Goal: Communication & Community: Ask a question

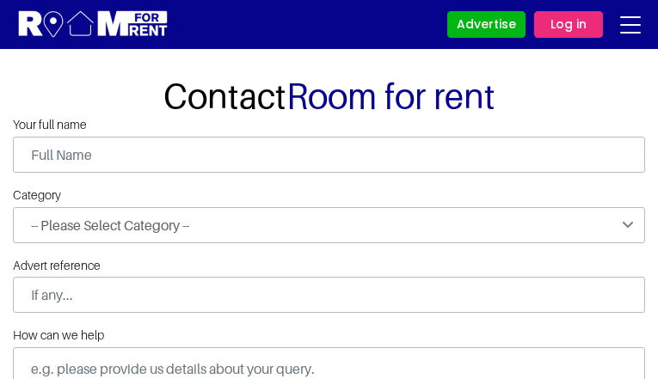
type input "NdorojwL"
type input "iqoSWEpu"
type input "aneqogibini950@gmail.com"
type input "5687725680"
select select "Partner with us"
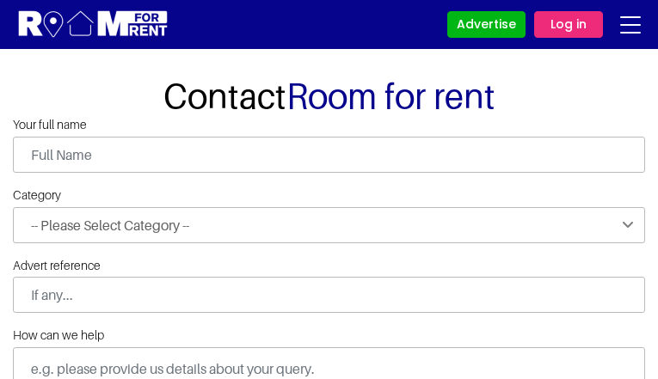
type input "OzkRuOPlTtor"
type input "mrWgbitHZd"
type input "[EMAIL_ADDRESS][DOMAIN_NAME]"
type input "5660892364"
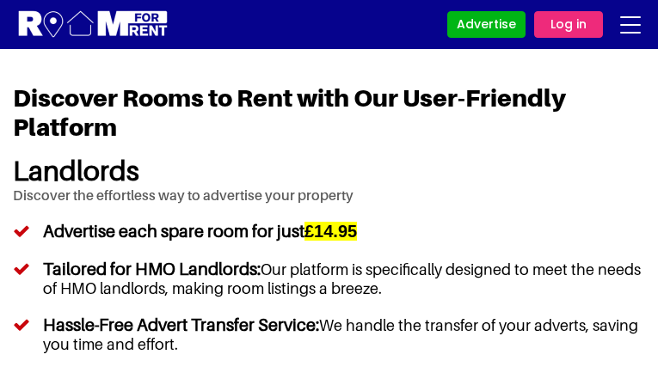
type input "IXYrbXKrQgiQGt"
type input "aneqogibini950@gmail.com"
